Goal: Transaction & Acquisition: Download file/media

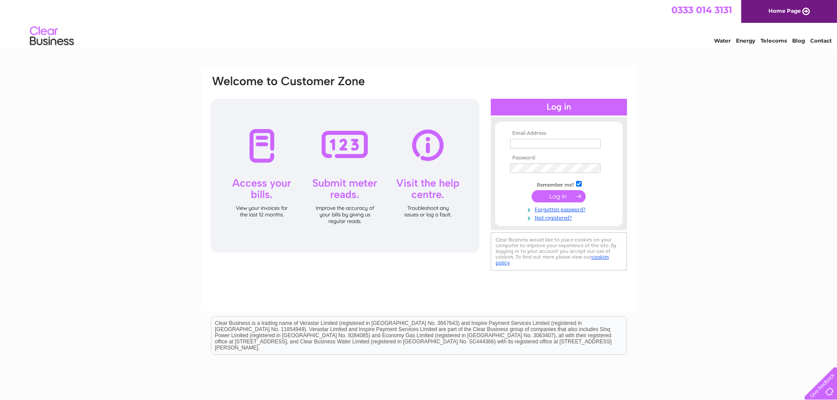
click at [535, 139] on input "text" at bounding box center [555, 144] width 91 height 10
type input "l"
type input "[EMAIL_ADDRESS][DOMAIN_NAME]"
click at [562, 194] on input "submit" at bounding box center [559, 197] width 54 height 12
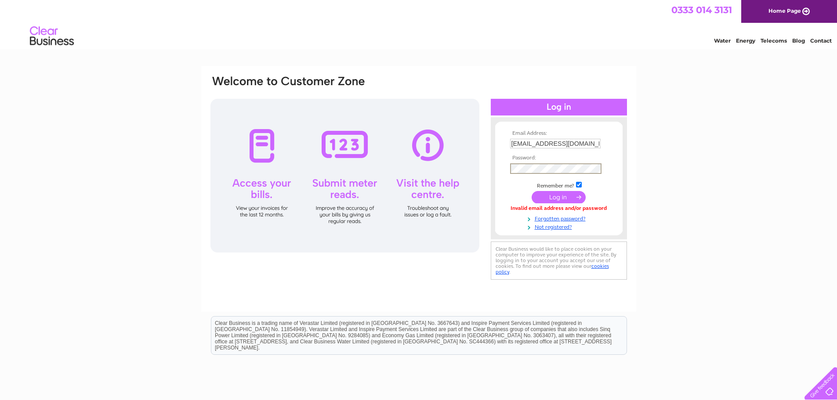
click at [532, 191] on input "submit" at bounding box center [559, 197] width 54 height 12
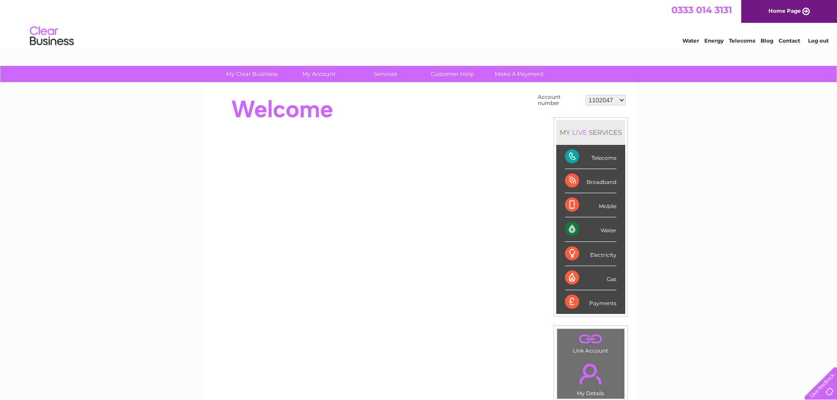
click at [600, 103] on select "1102047 30303544" at bounding box center [606, 100] width 40 height 11
click at [586, 95] on select "1102047 30303544" at bounding box center [606, 100] width 40 height 11
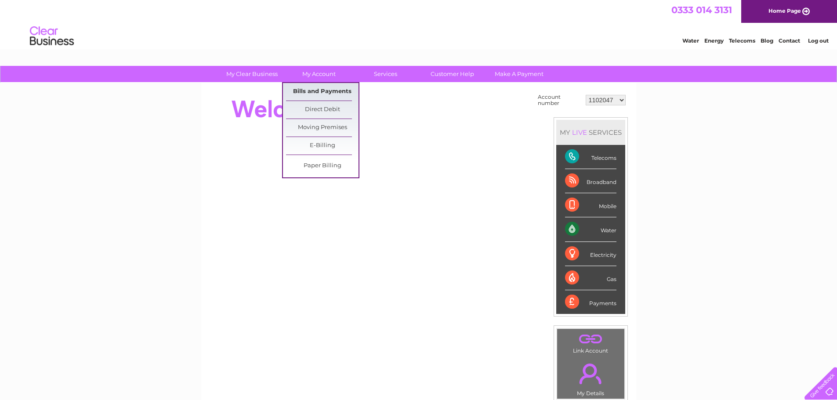
click at [314, 93] on link "Bills and Payments" at bounding box center [322, 92] width 73 height 18
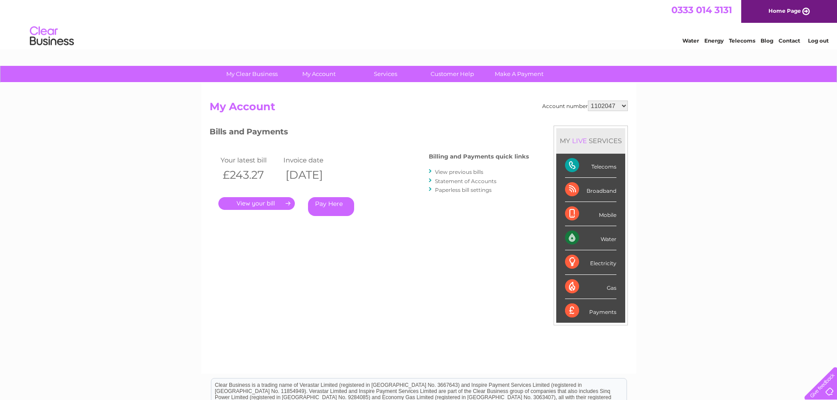
click at [254, 206] on link "." at bounding box center [256, 203] width 76 height 13
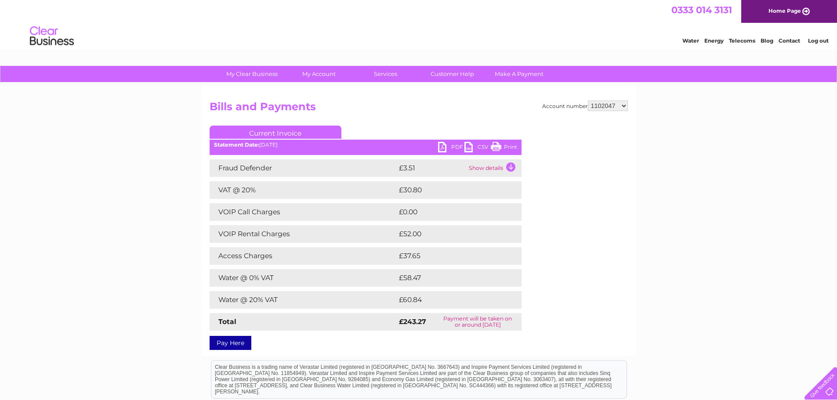
click at [609, 109] on select "1102047 30303544" at bounding box center [608, 106] width 40 height 11
click at [610, 108] on select "1102047 30303544" at bounding box center [608, 106] width 40 height 11
click at [610, 104] on select "1102047 30303544" at bounding box center [608, 106] width 40 height 11
select select "30303544"
click at [588, 101] on select "1102047 30303544" at bounding box center [608, 106] width 40 height 11
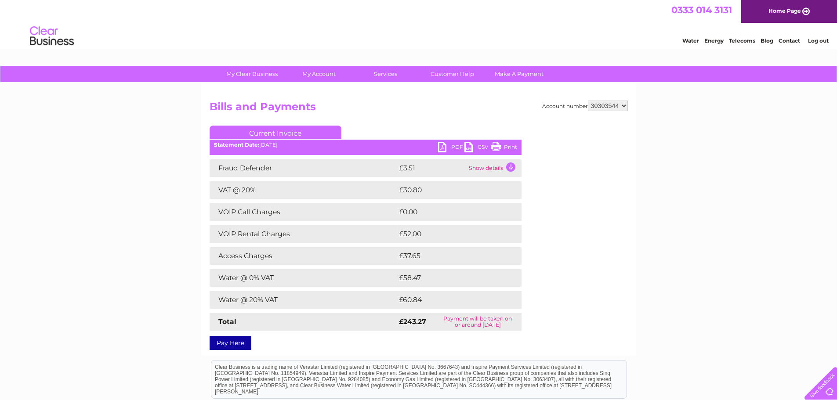
click at [605, 101] on select "1102047 30303544" at bounding box center [608, 106] width 40 height 11
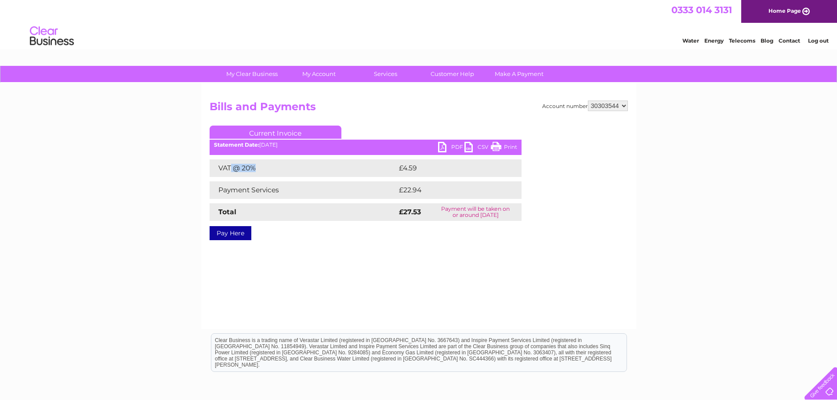
drag, startPoint x: 267, startPoint y: 174, endPoint x: 288, endPoint y: 176, distance: 21.1
click at [288, 176] on td "VAT @ 20%" at bounding box center [303, 169] width 187 height 18
drag, startPoint x: 257, startPoint y: 191, endPoint x: 301, endPoint y: 191, distance: 44.4
click at [301, 191] on td "Payment Services" at bounding box center [303, 191] width 187 height 18
click at [597, 106] on select "1102047 30303544" at bounding box center [608, 106] width 40 height 11
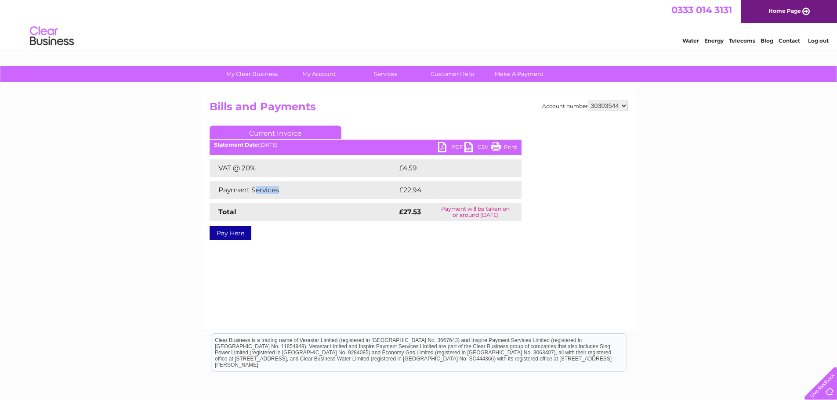
select select "1102047"
click at [588, 101] on select "1102047 30303544" at bounding box center [608, 106] width 40 height 11
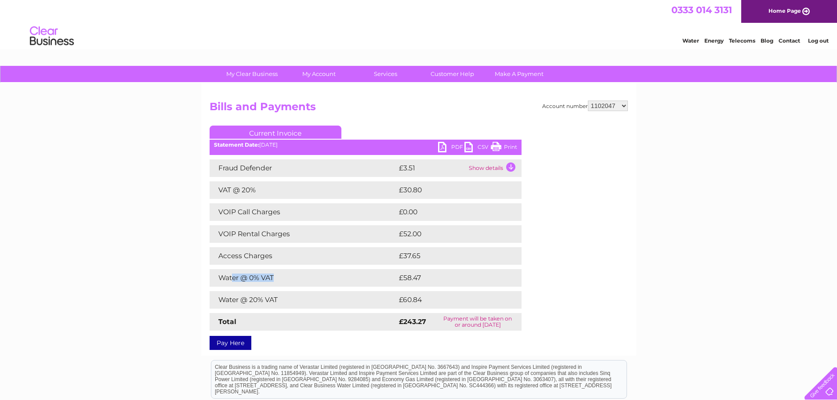
drag, startPoint x: 232, startPoint y: 277, endPoint x: 322, endPoint y: 273, distance: 90.7
click at [322, 273] on td "Water @ 0% VAT" at bounding box center [303, 278] width 187 height 18
drag, startPoint x: 279, startPoint y: 293, endPoint x: 246, endPoint y: 294, distance: 33.0
click at [276, 293] on td "Water @ 20% VAT" at bounding box center [303, 300] width 187 height 18
drag, startPoint x: 236, startPoint y: 287, endPoint x: 328, endPoint y: 287, distance: 92.7
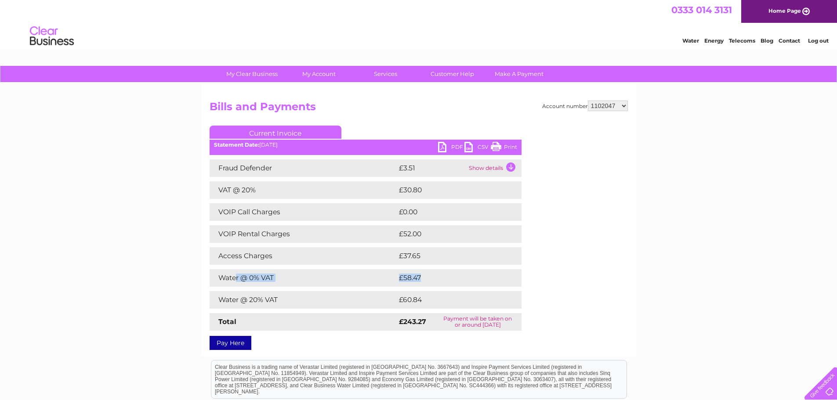
click at [328, 287] on div "Fraud Defender £3.51 Show details Your service itemisation is loading. This cou…" at bounding box center [366, 245] width 312 height 171
drag, startPoint x: 238, startPoint y: 301, endPoint x: 322, endPoint y: 299, distance: 84.4
click at [322, 299] on td "Water @ 20% VAT" at bounding box center [303, 300] width 187 height 18
drag, startPoint x: 245, startPoint y: 275, endPoint x: 346, endPoint y: 297, distance: 102.9
click at [346, 297] on div "Fraud Defender £3.51 Show details Your service itemisation is loading. This cou…" at bounding box center [366, 245] width 312 height 171
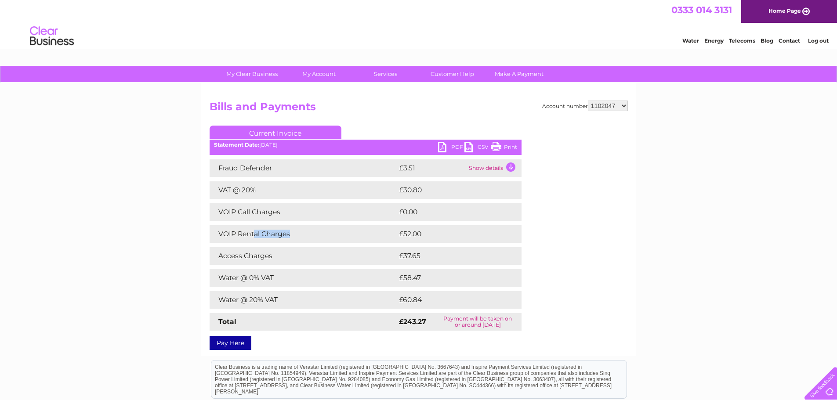
drag, startPoint x: 255, startPoint y: 236, endPoint x: 337, endPoint y: 243, distance: 81.5
click at [337, 243] on td "VOIP Rental Charges" at bounding box center [303, 234] width 187 height 18
click at [249, 222] on div "Fraud Defender £3.51 Show details Your service itemisation is loading. This cou…" at bounding box center [366, 245] width 312 height 171
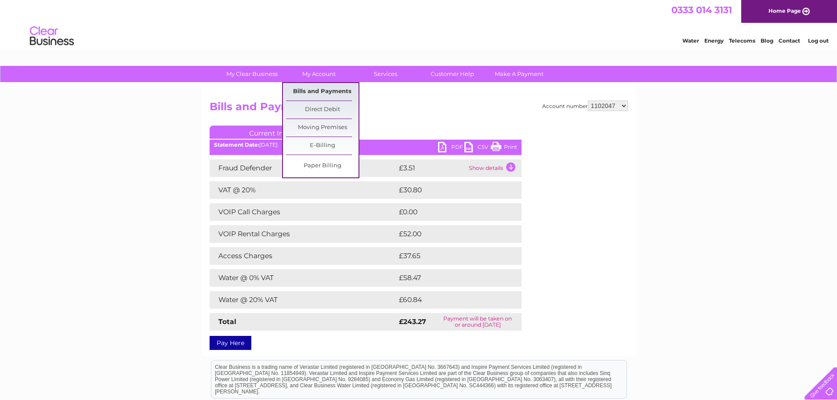
click at [335, 92] on link "Bills and Payments" at bounding box center [322, 92] width 73 height 18
click at [331, 144] on link "E-Billing" at bounding box center [322, 146] width 73 height 18
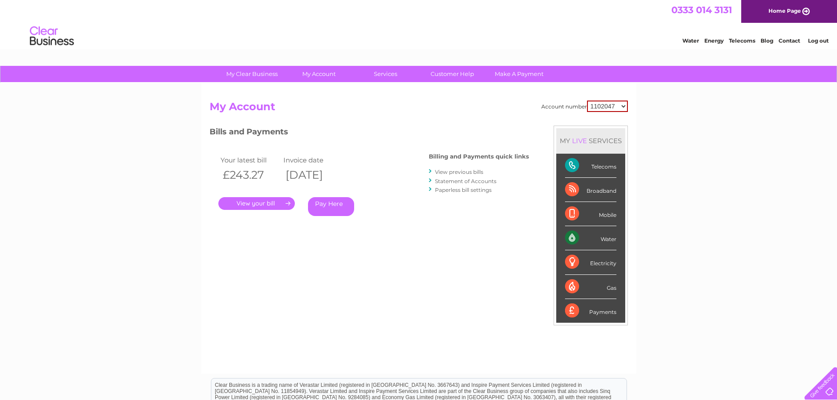
click at [270, 205] on link "." at bounding box center [256, 203] width 76 height 13
click at [494, 182] on link "Statement of Accounts" at bounding box center [466, 181] width 62 height 7
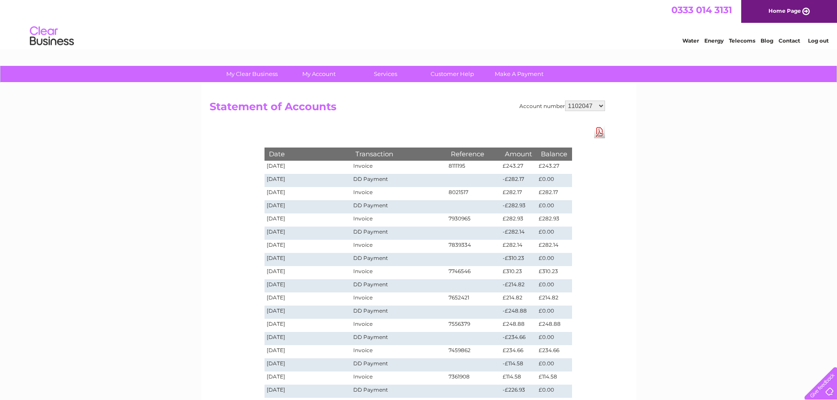
click at [593, 102] on select "1102047 30303544" at bounding box center [585, 106] width 40 height 11
drag, startPoint x: 593, startPoint y: 102, endPoint x: 595, endPoint y: 107, distance: 5.0
click at [593, 102] on select "1102047 30303544" at bounding box center [585, 106] width 40 height 11
click at [601, 135] on link "Download Pdf" at bounding box center [599, 132] width 11 height 13
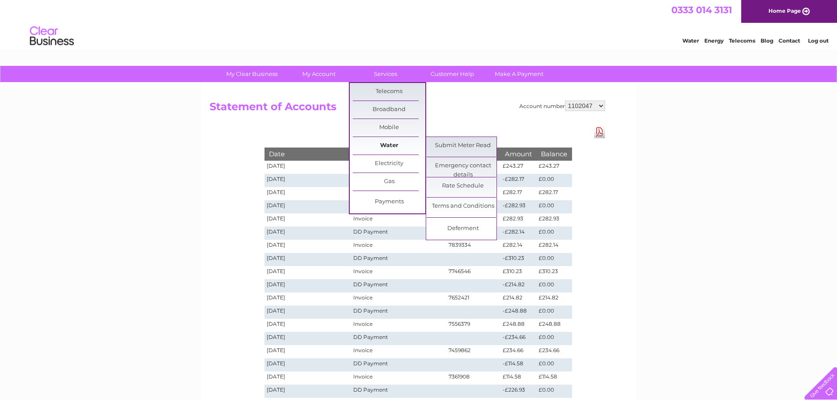
click at [396, 147] on link "Water" at bounding box center [389, 146] width 73 height 18
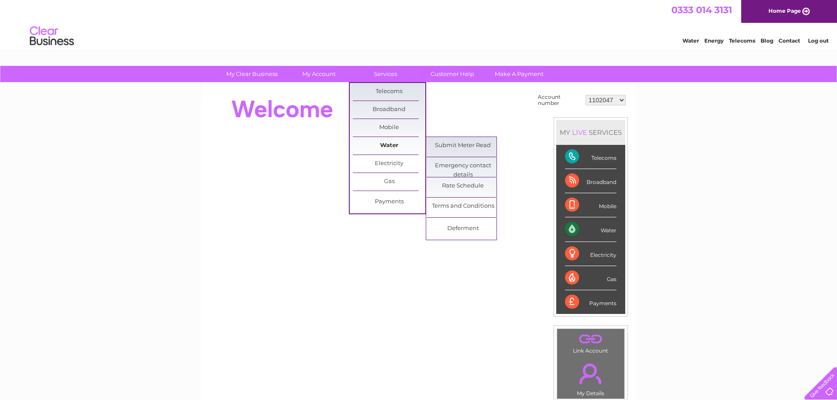
click at [401, 146] on link "Water" at bounding box center [389, 146] width 73 height 18
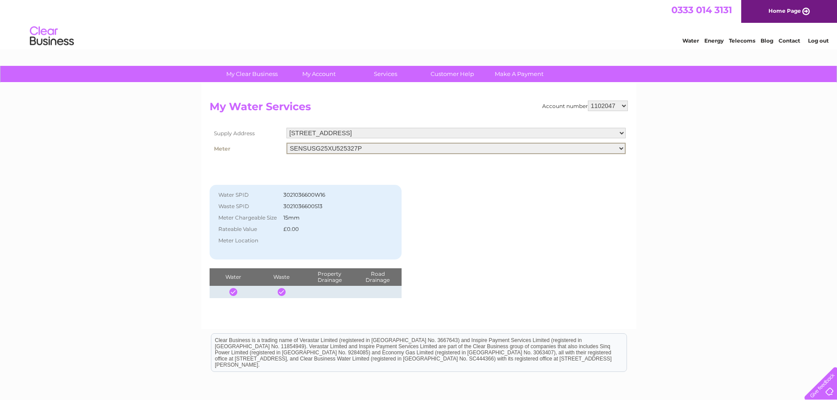
click at [383, 146] on select "SENSUSG25XU525327P" at bounding box center [456, 148] width 339 height 11
click at [385, 133] on select "[STREET_ADDRESS]" at bounding box center [456, 133] width 339 height 11
drag, startPoint x: 245, startPoint y: 228, endPoint x: 313, endPoint y: 224, distance: 67.4
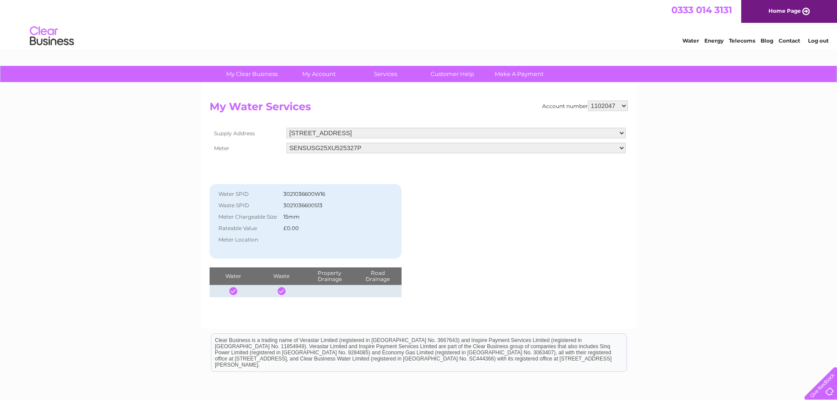
click at [313, 224] on tr "Rateable Value £0.00" at bounding box center [298, 228] width 168 height 11
drag, startPoint x: 315, startPoint y: 224, endPoint x: 290, endPoint y: 266, distance: 49.2
click at [314, 225] on td "£0.00" at bounding box center [331, 228] width 101 height 11
click at [498, 225] on div "Account number 1102047 30303544 My Water Services Supply Address [STREET_ADDRES…" at bounding box center [419, 199] width 418 height 197
